Goal: Information Seeking & Learning: Learn about a topic

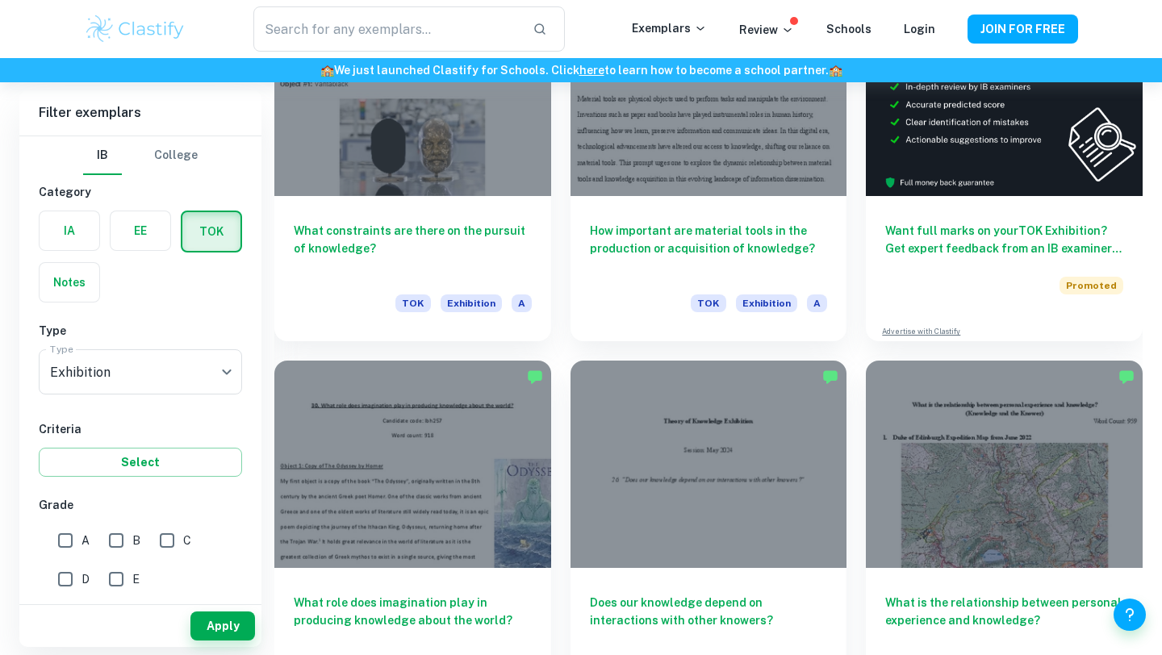
scroll to position [830, 0]
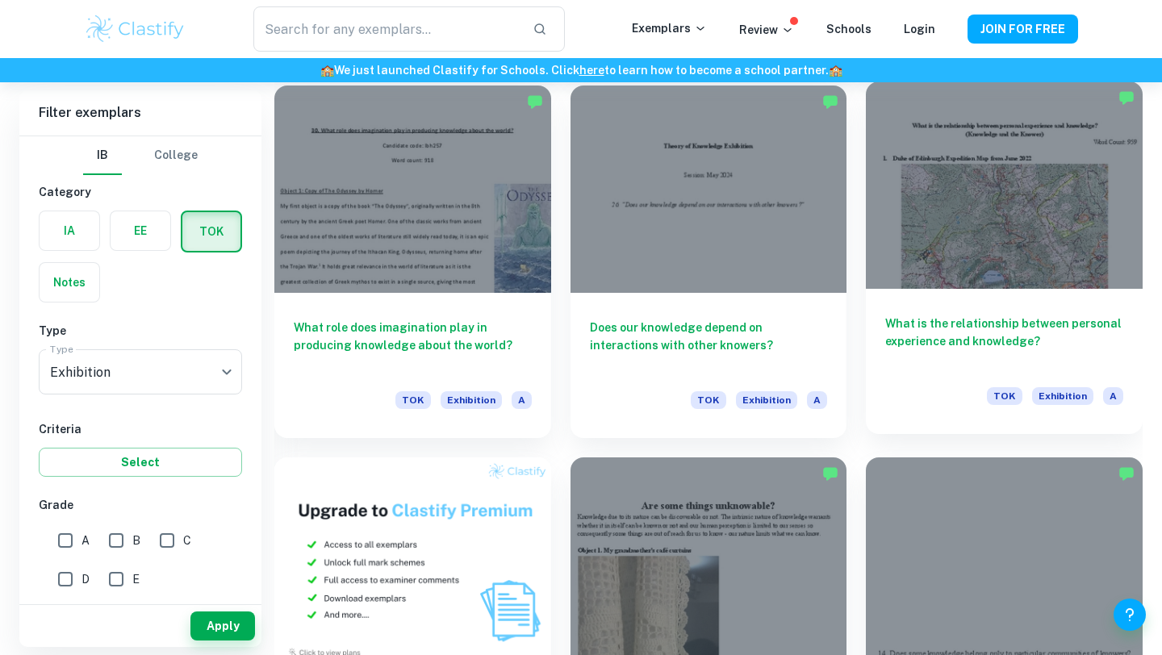
click at [940, 324] on h6 "What is the relationship between personal experience and knowledge?" at bounding box center [1004, 341] width 238 height 53
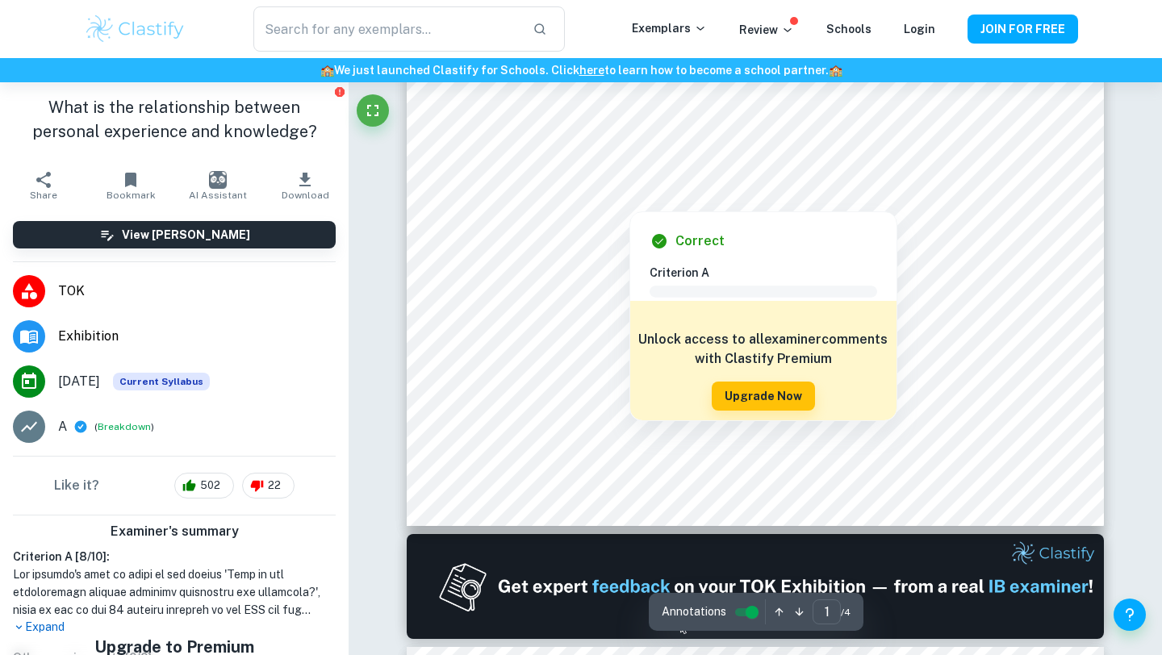
scroll to position [519, 0]
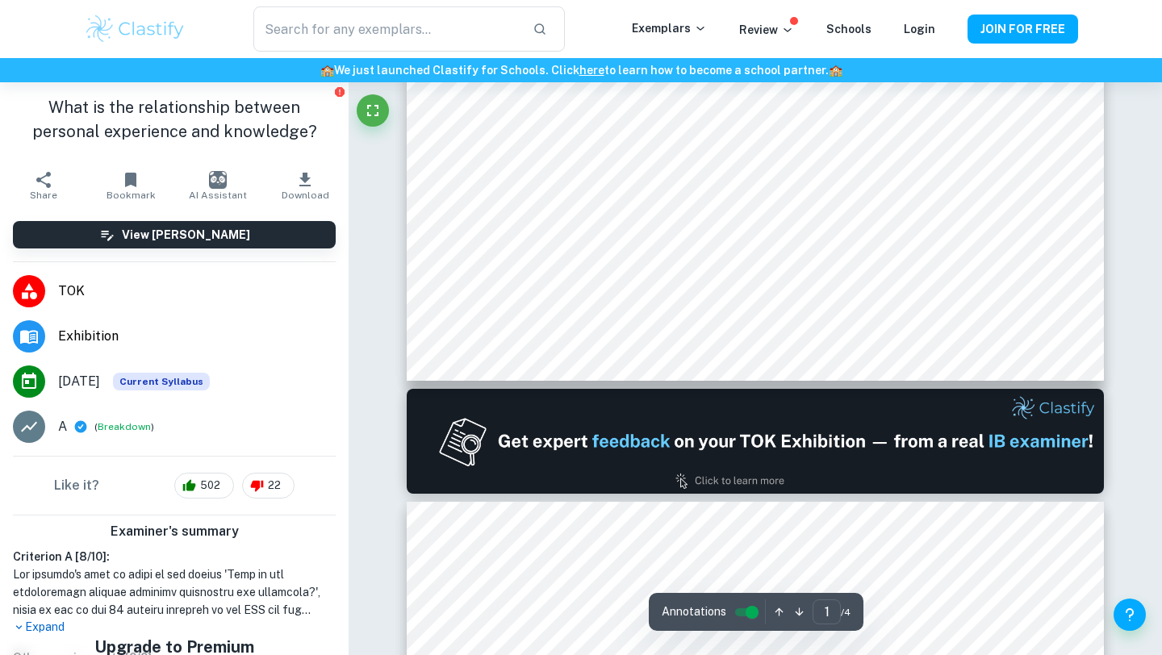
type input "2"
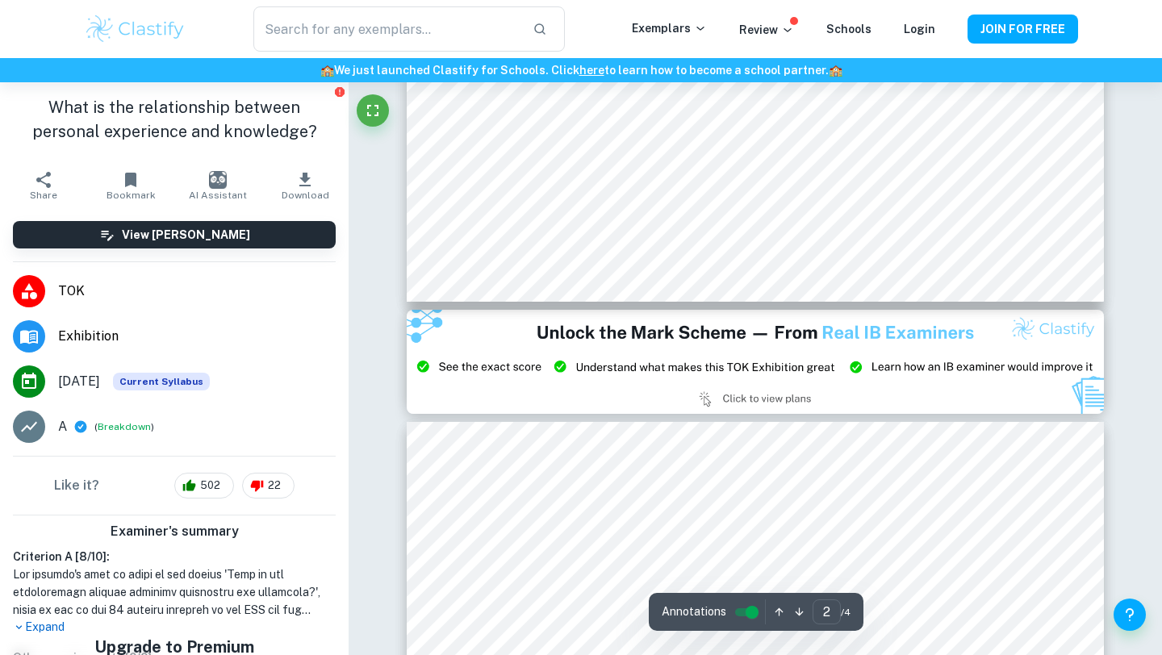
scroll to position [1752, 0]
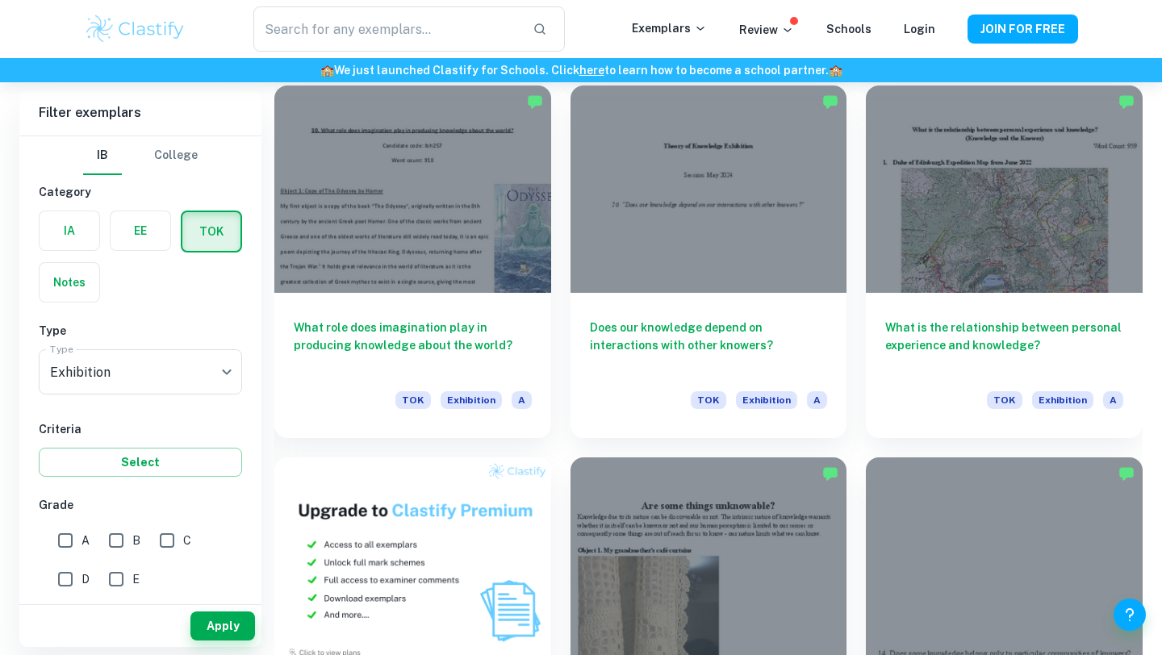
scroll to position [1946, 0]
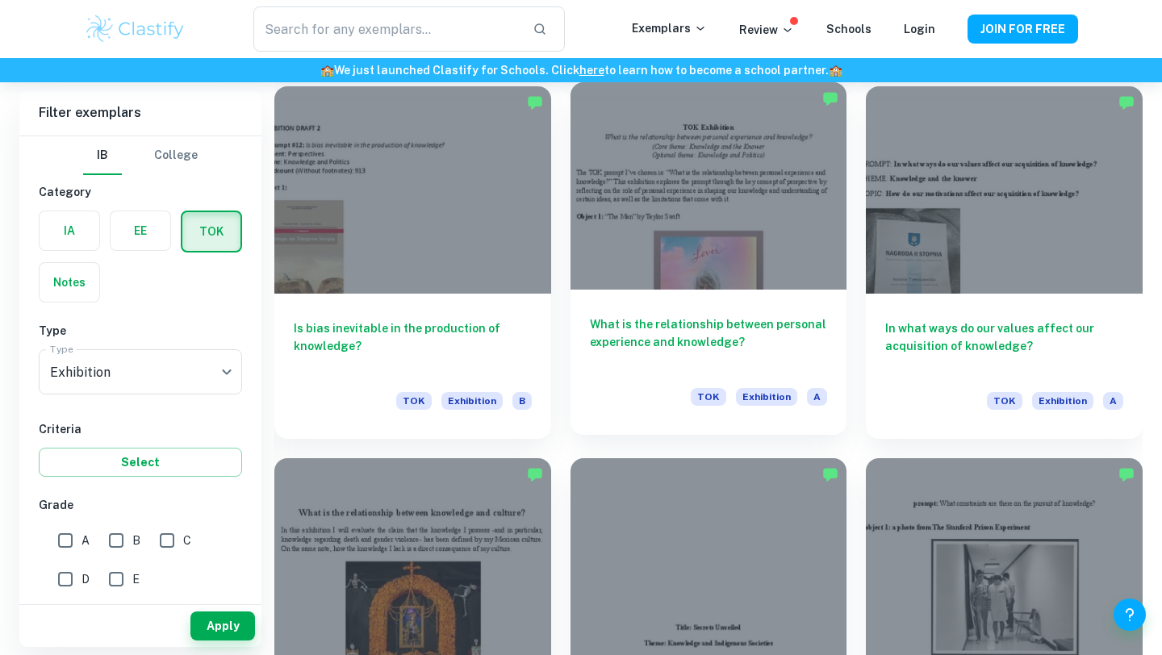
click at [761, 316] on h6 "What is the relationship between personal experience and knowledge?" at bounding box center [709, 342] width 238 height 53
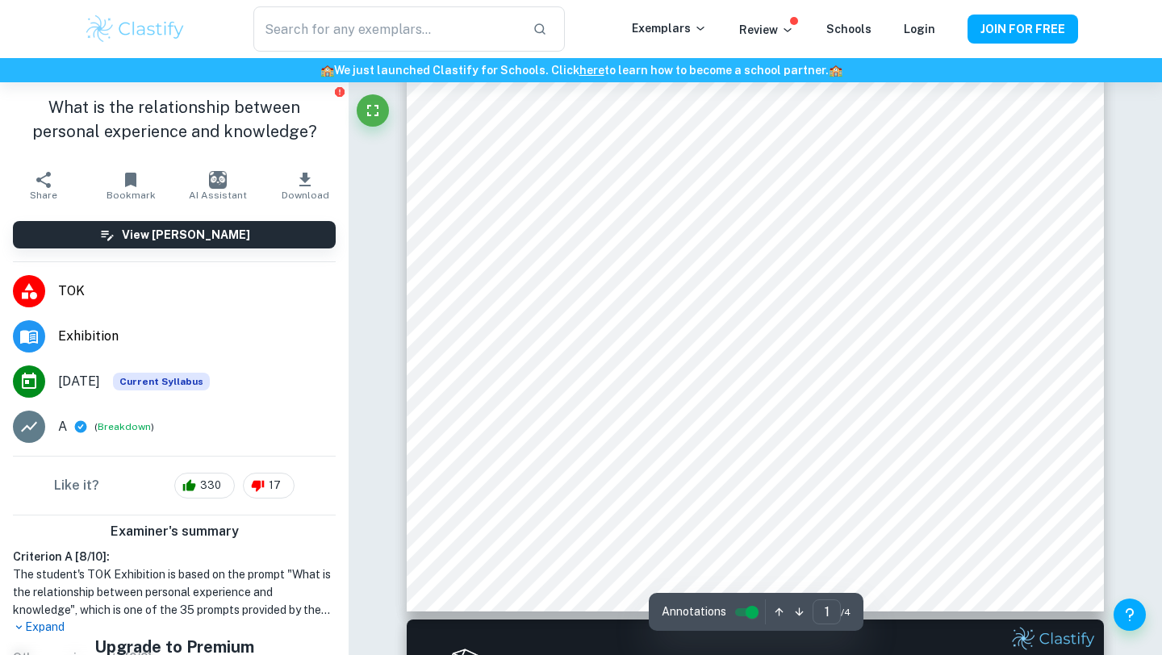
scroll to position [394, 0]
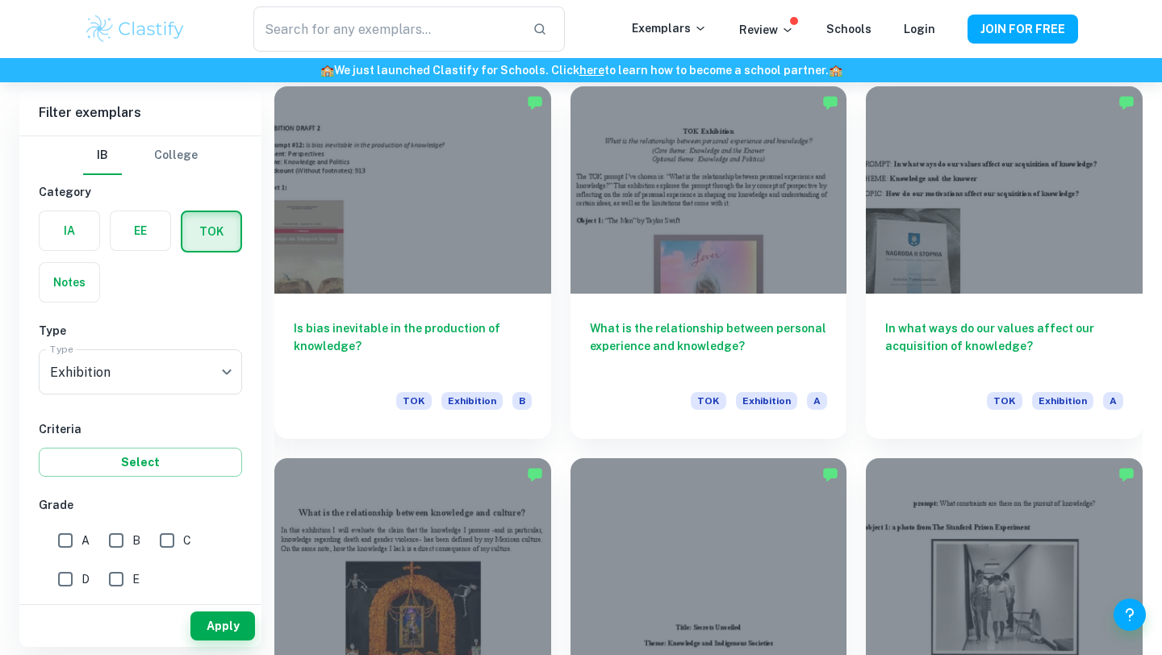
scroll to position [2318, 0]
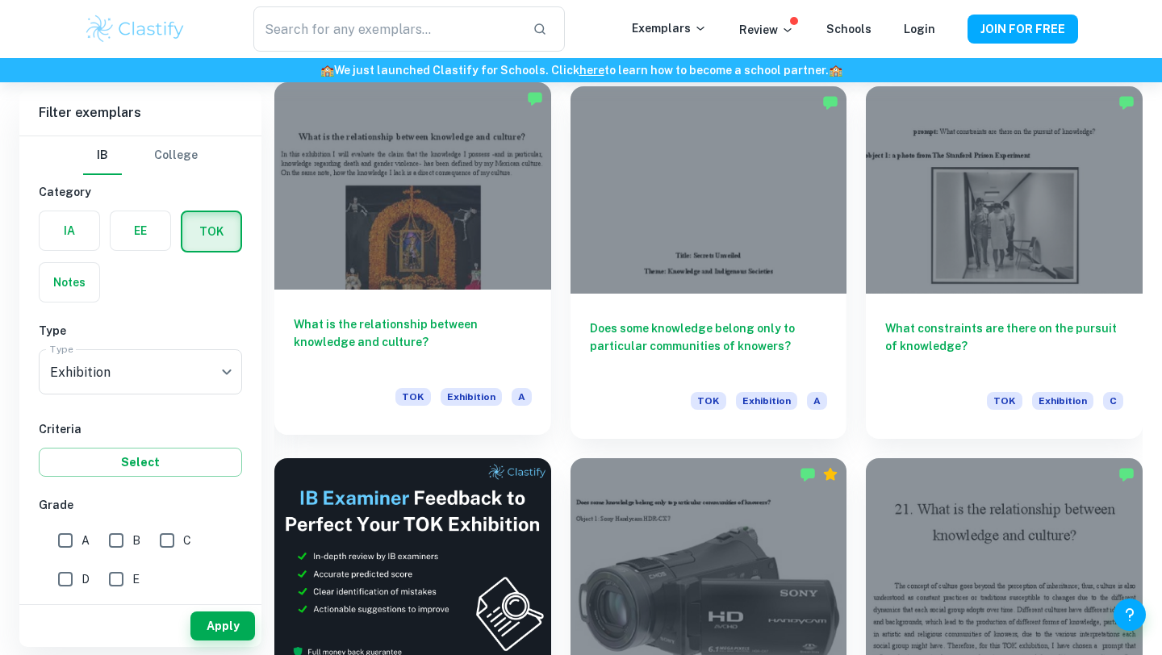
click at [440, 324] on h6 "What is the relationship between knowledge and culture?" at bounding box center [413, 342] width 238 height 53
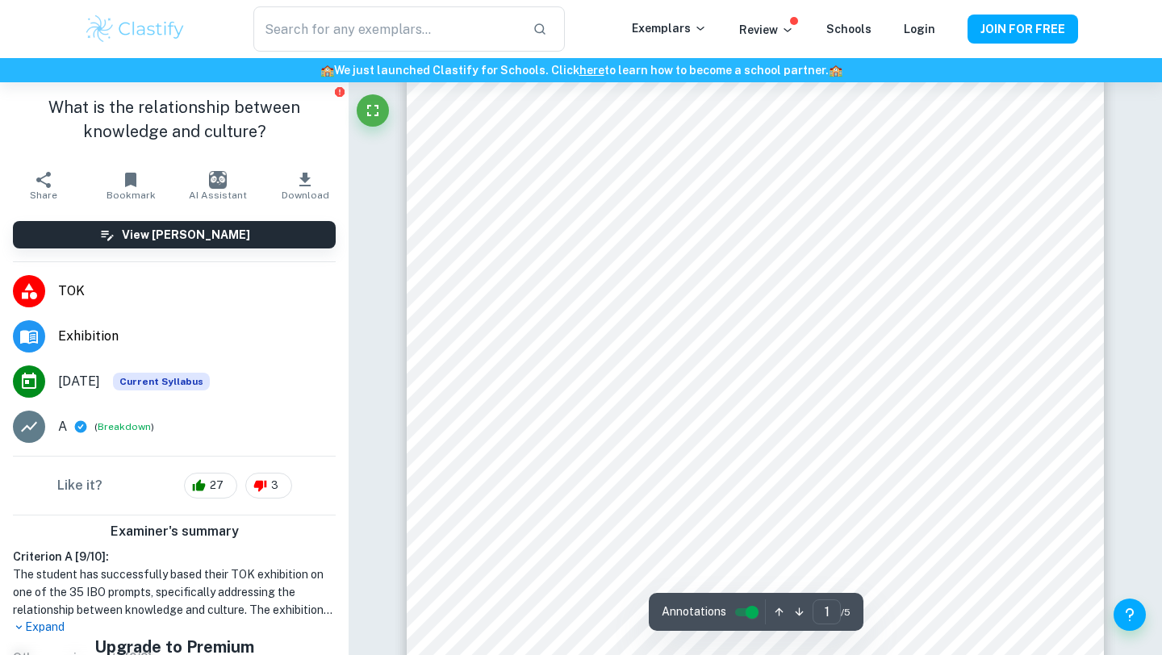
scroll to position [374, 0]
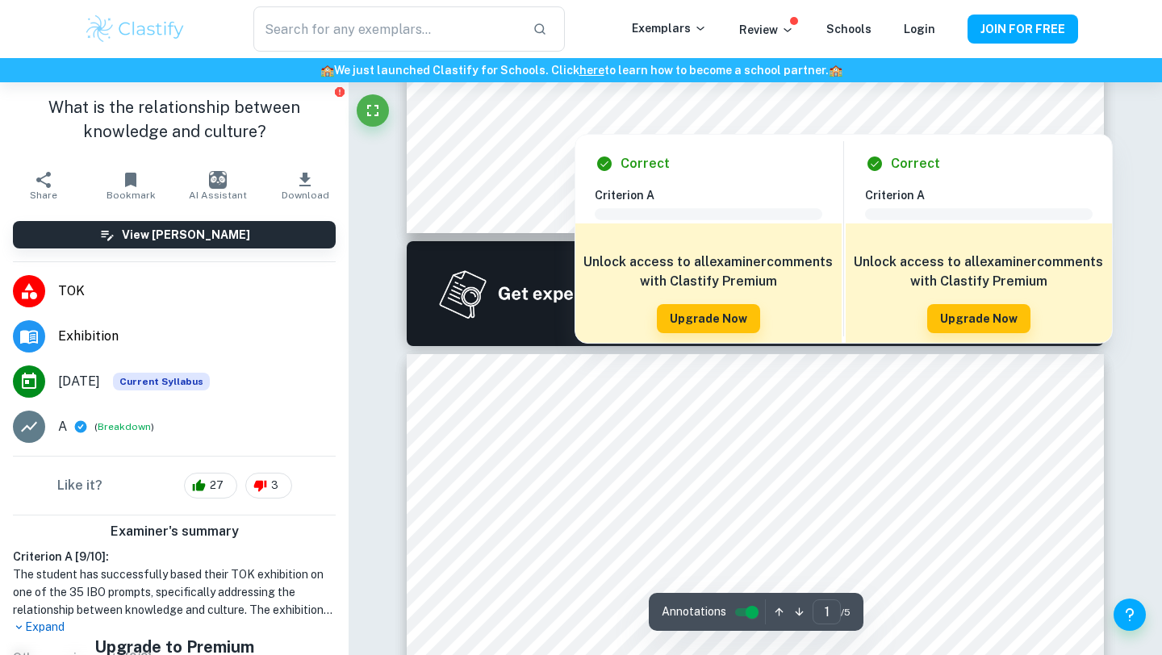
type input "2"
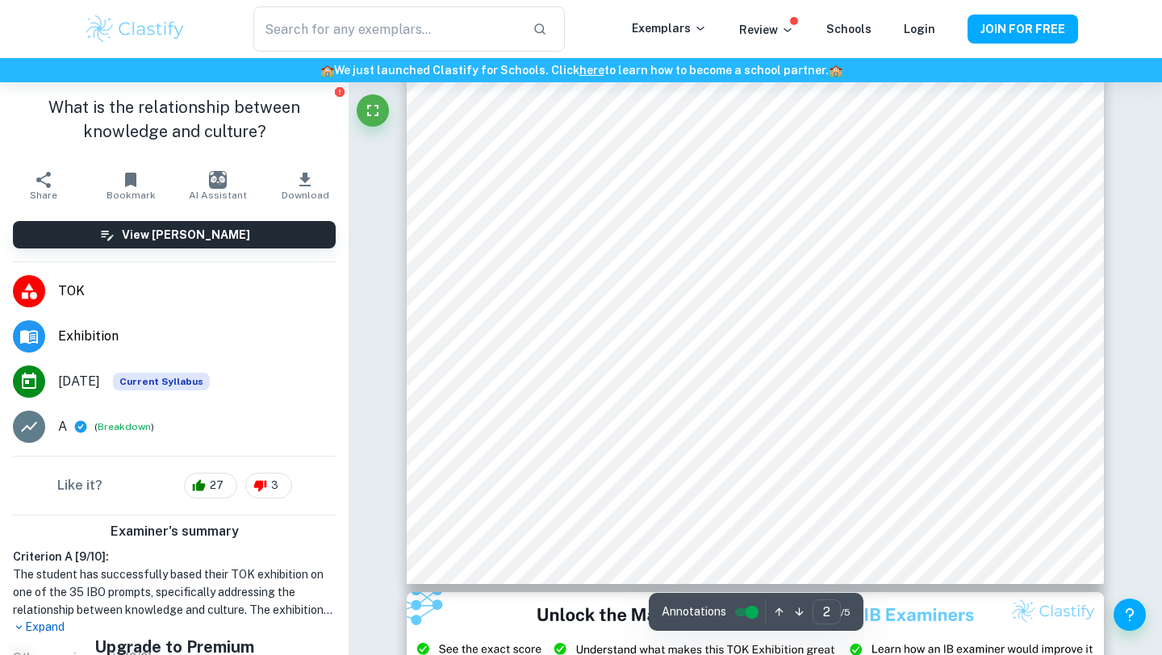
scroll to position [1557, 0]
